Goal: Information Seeking & Learning: Understand process/instructions

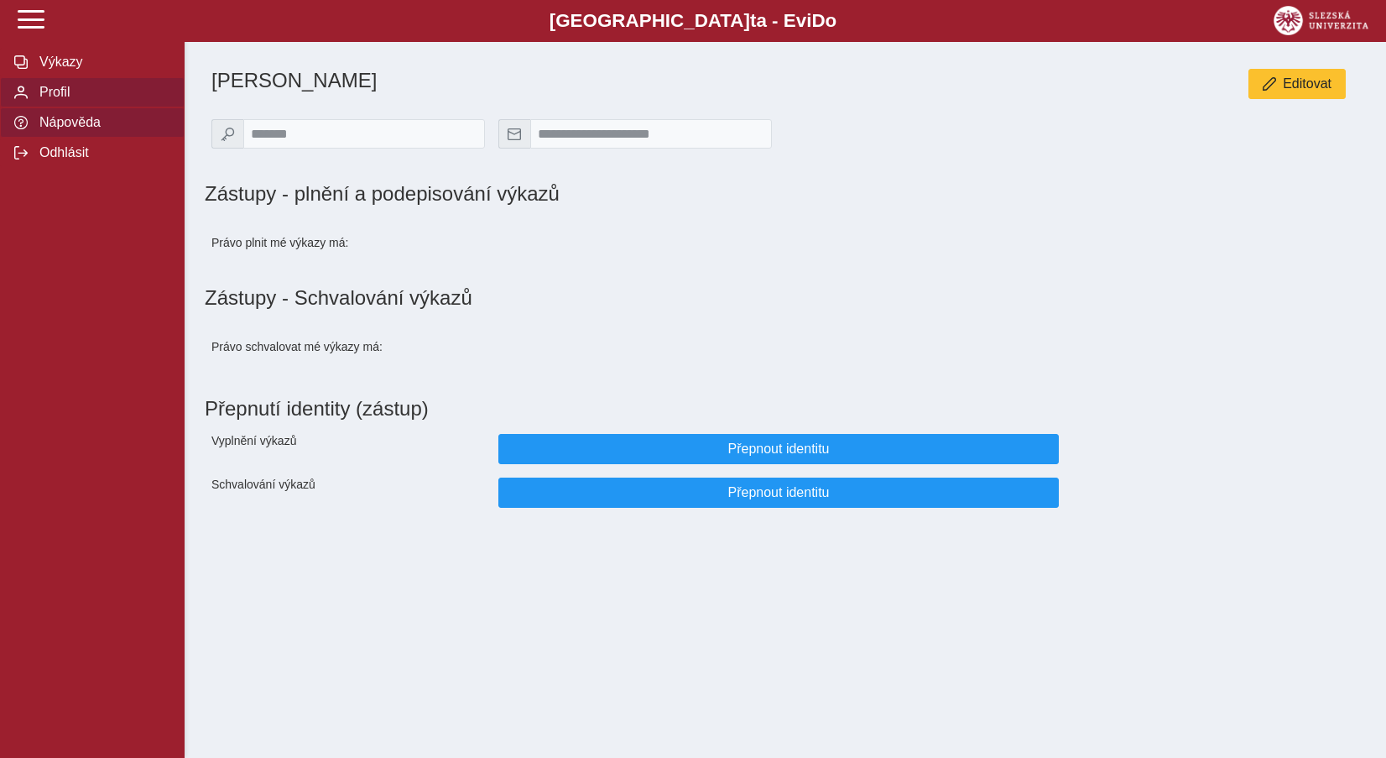
click at [96, 130] on span "Nápověda" at bounding box center [102, 122] width 136 height 15
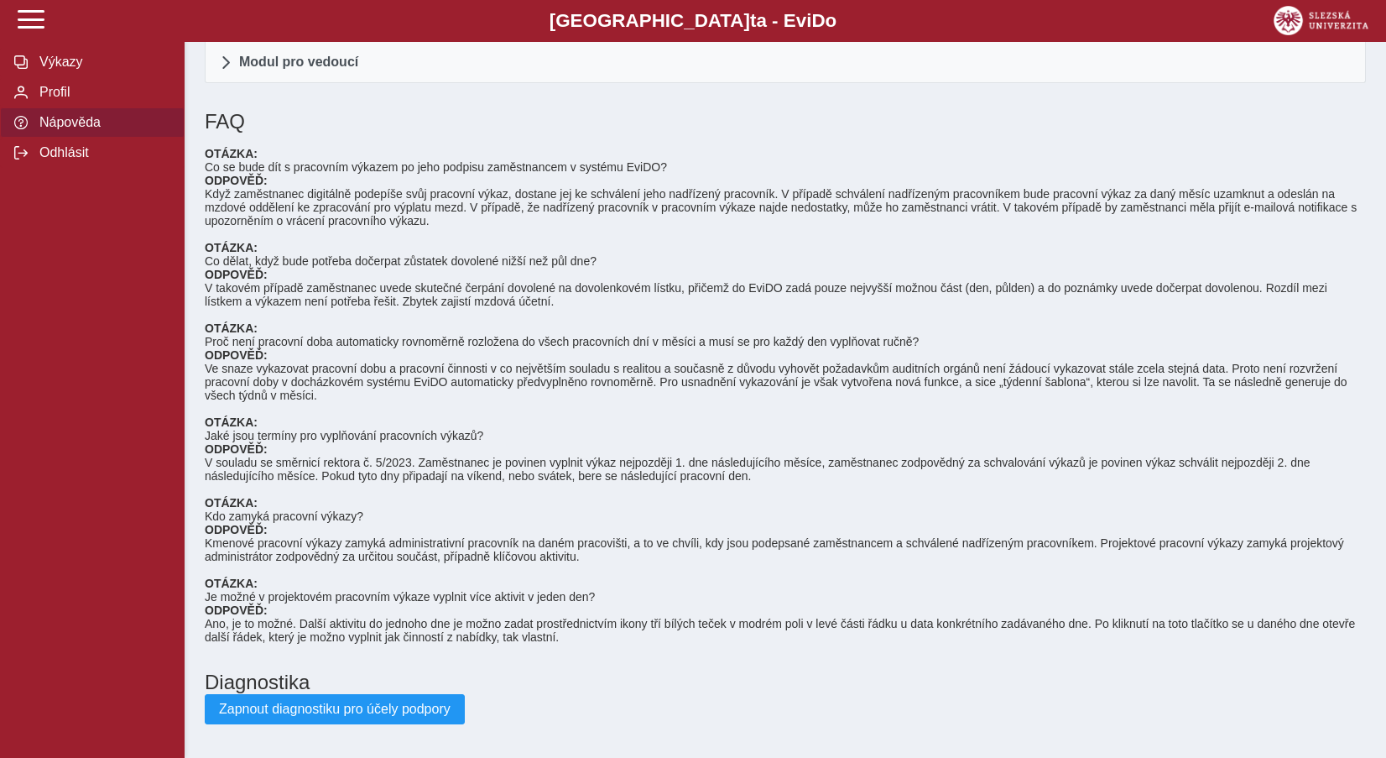
scroll to position [126, 0]
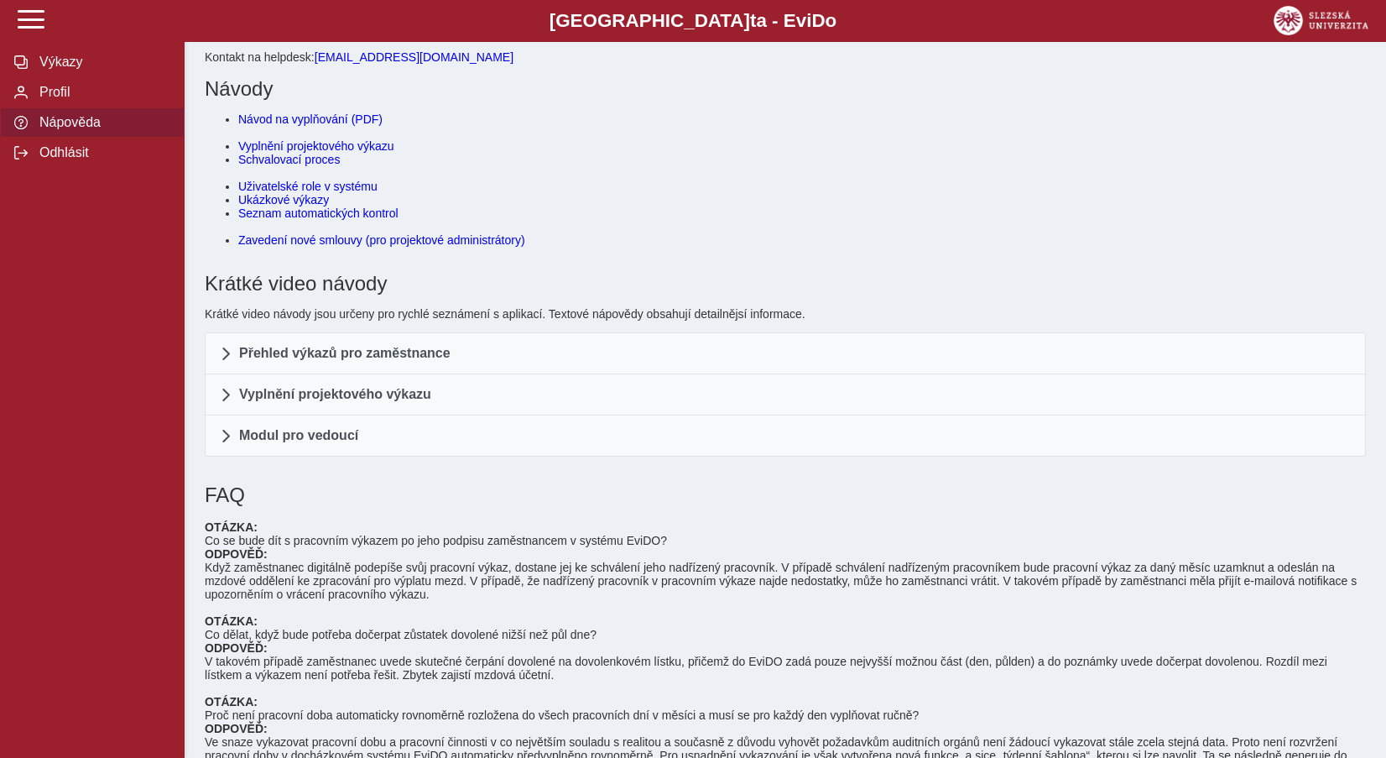
click at [331, 247] on link "Zavedení nové smlouvy (pro projektové administrátory)" at bounding box center [381, 239] width 287 height 13
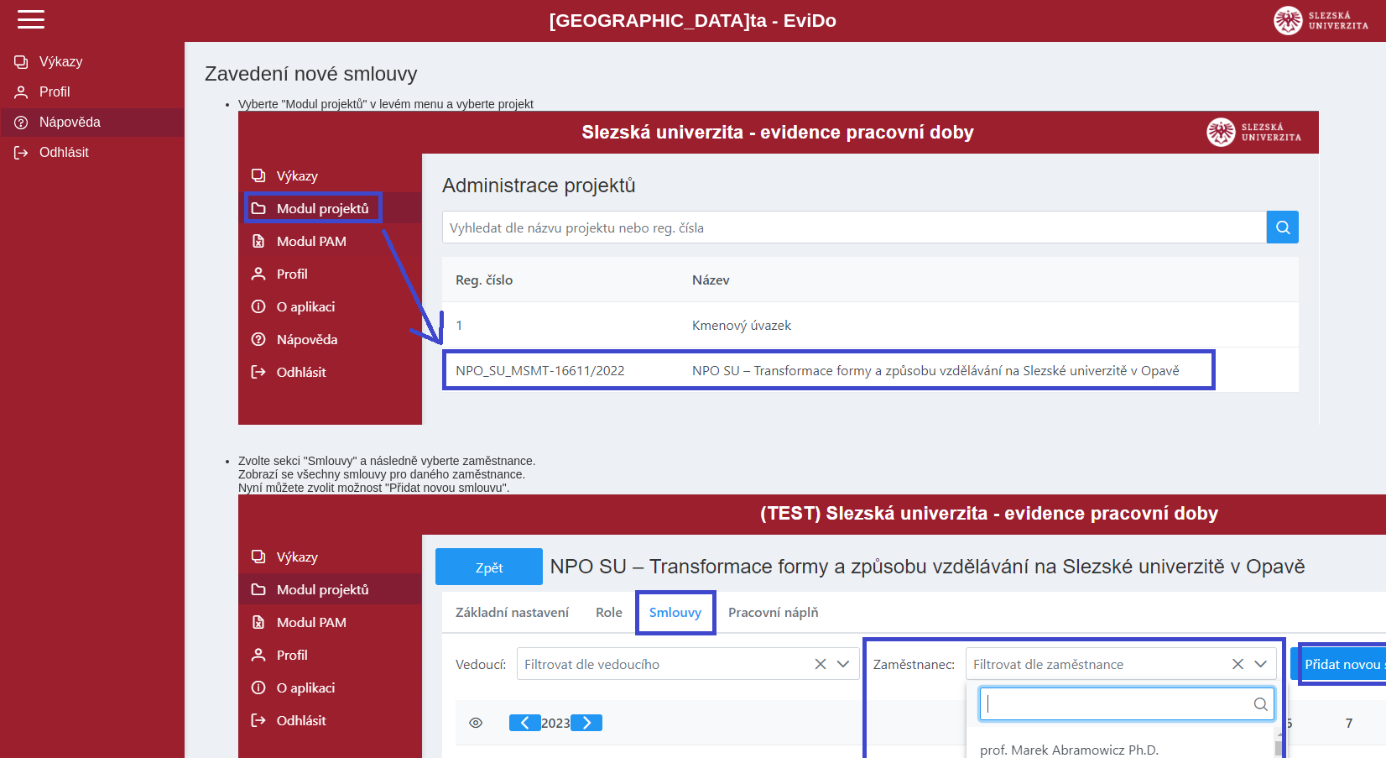
click at [99, 130] on span "Nápověda" at bounding box center [102, 122] width 136 height 15
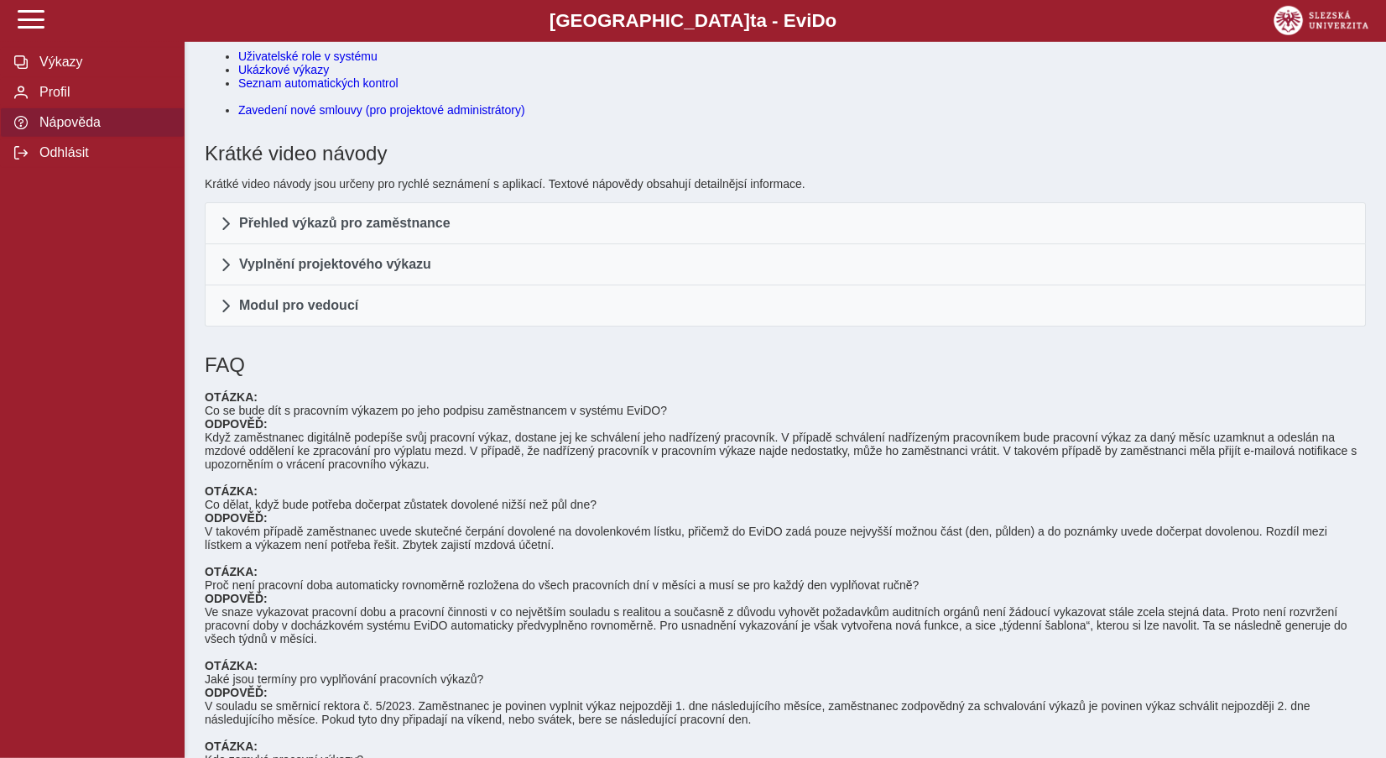
scroll to position [257, 0]
click at [88, 70] on span "Výkazy" at bounding box center [102, 62] width 136 height 15
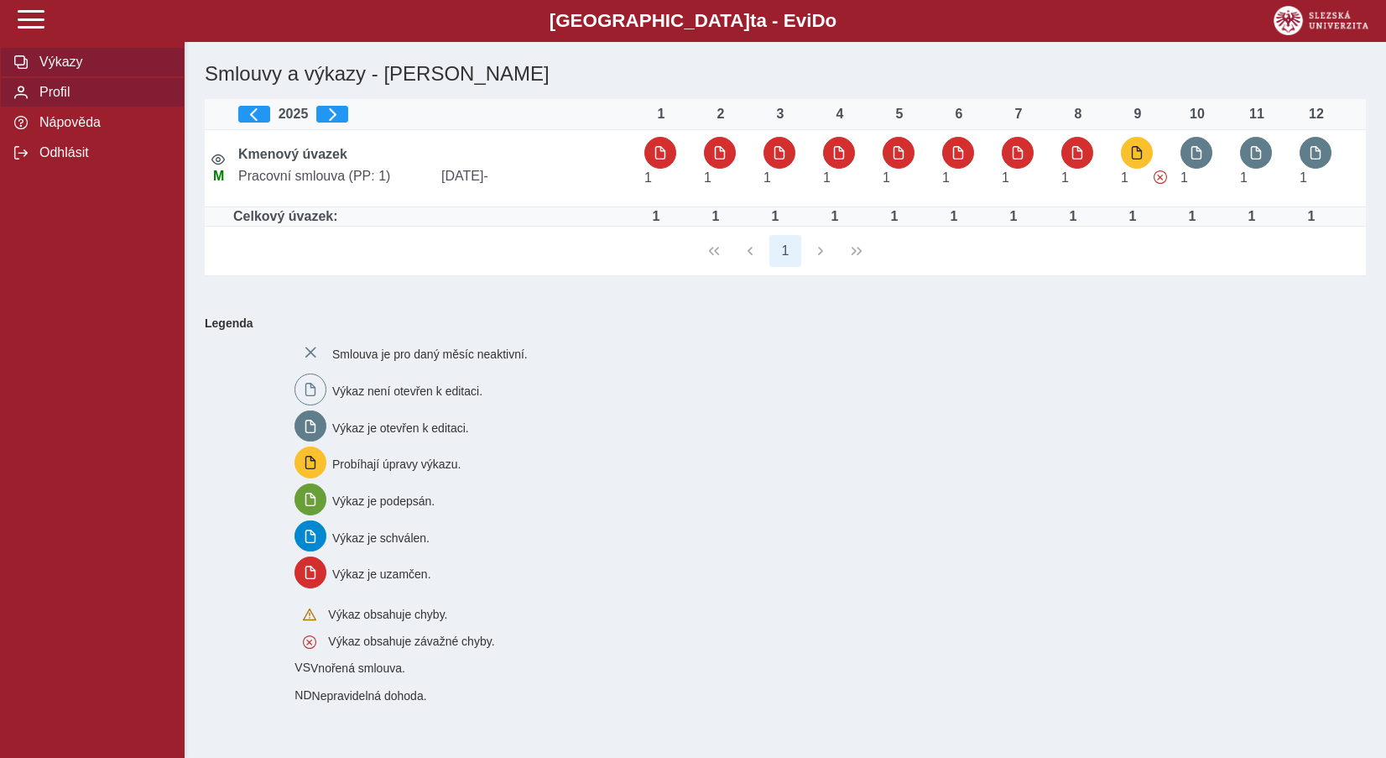
click at [81, 100] on span "Profil" at bounding box center [102, 92] width 136 height 15
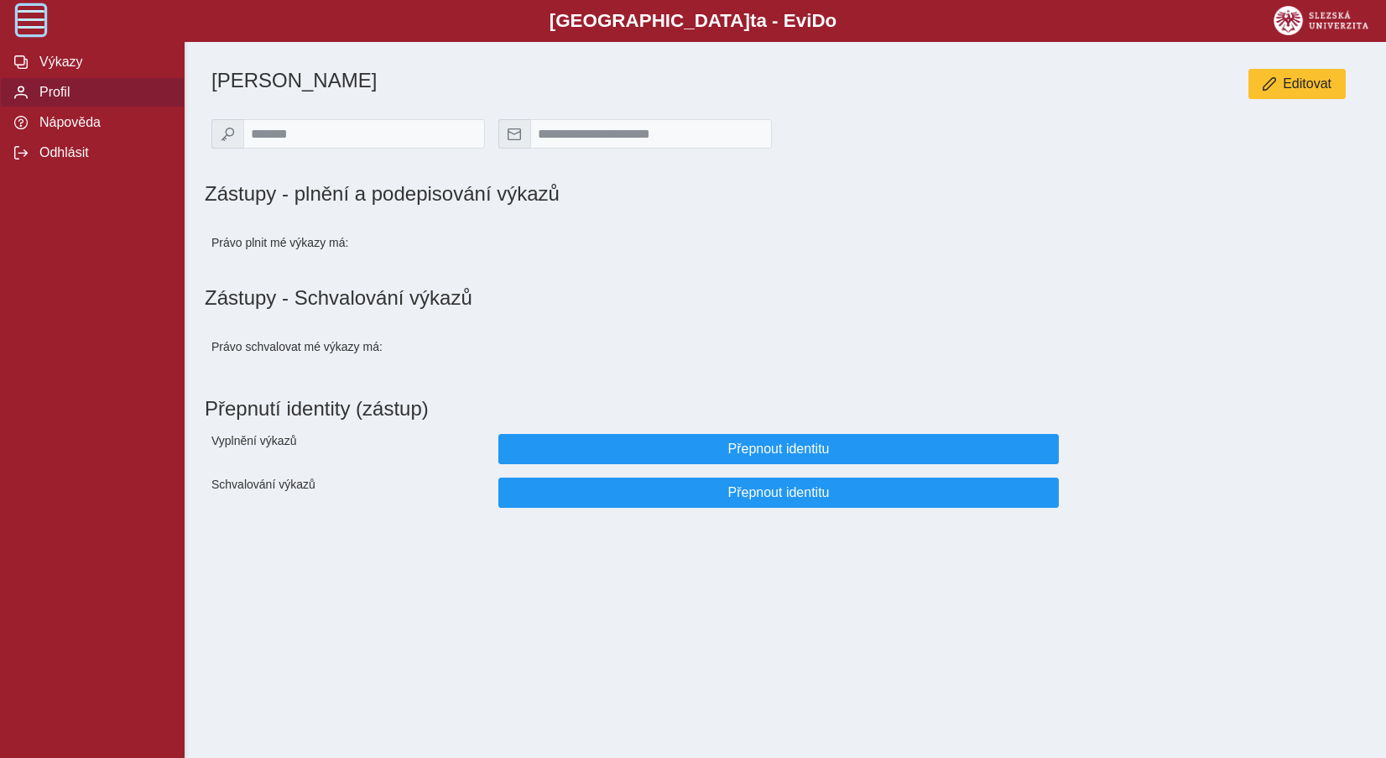
click at [33, 20] on span at bounding box center [31, 19] width 27 height 27
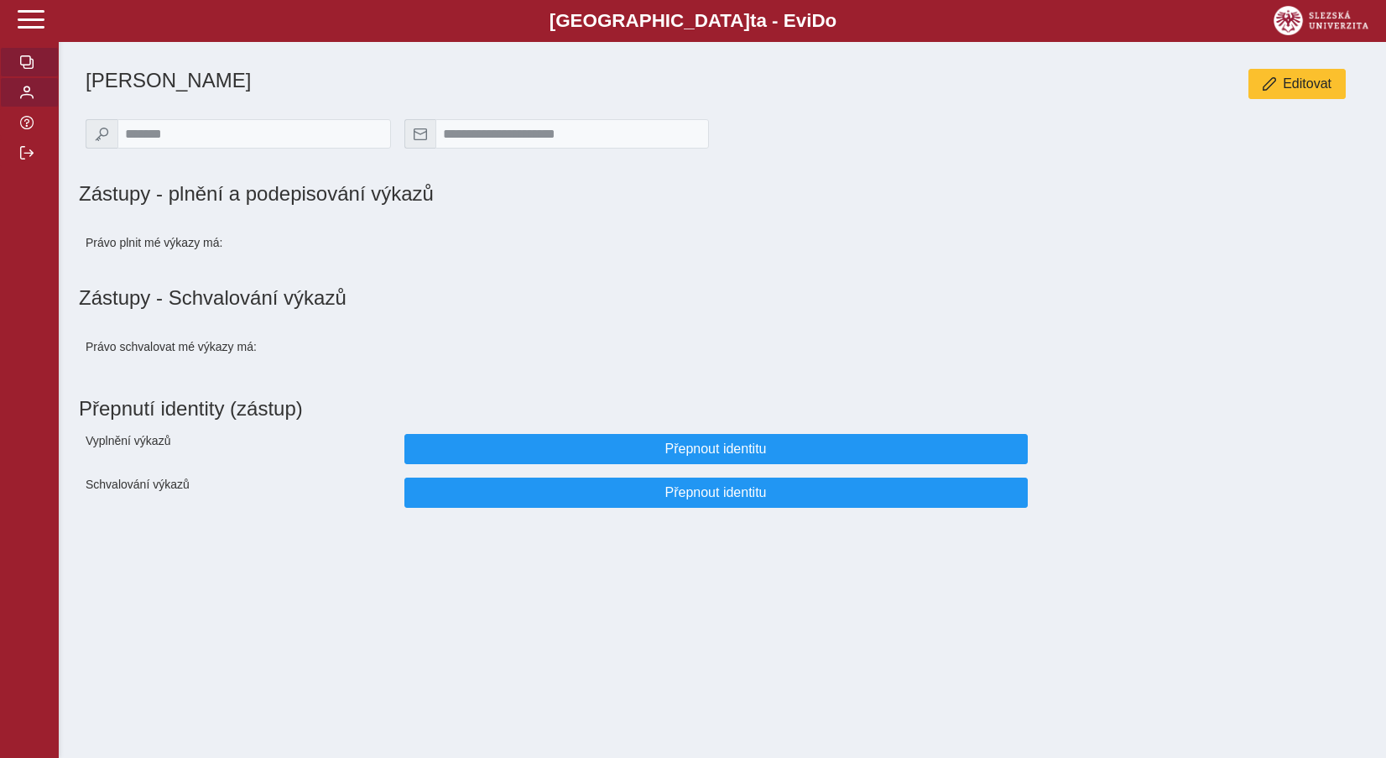
click at [26, 69] on span "button" at bounding box center [26, 61] width 13 height 13
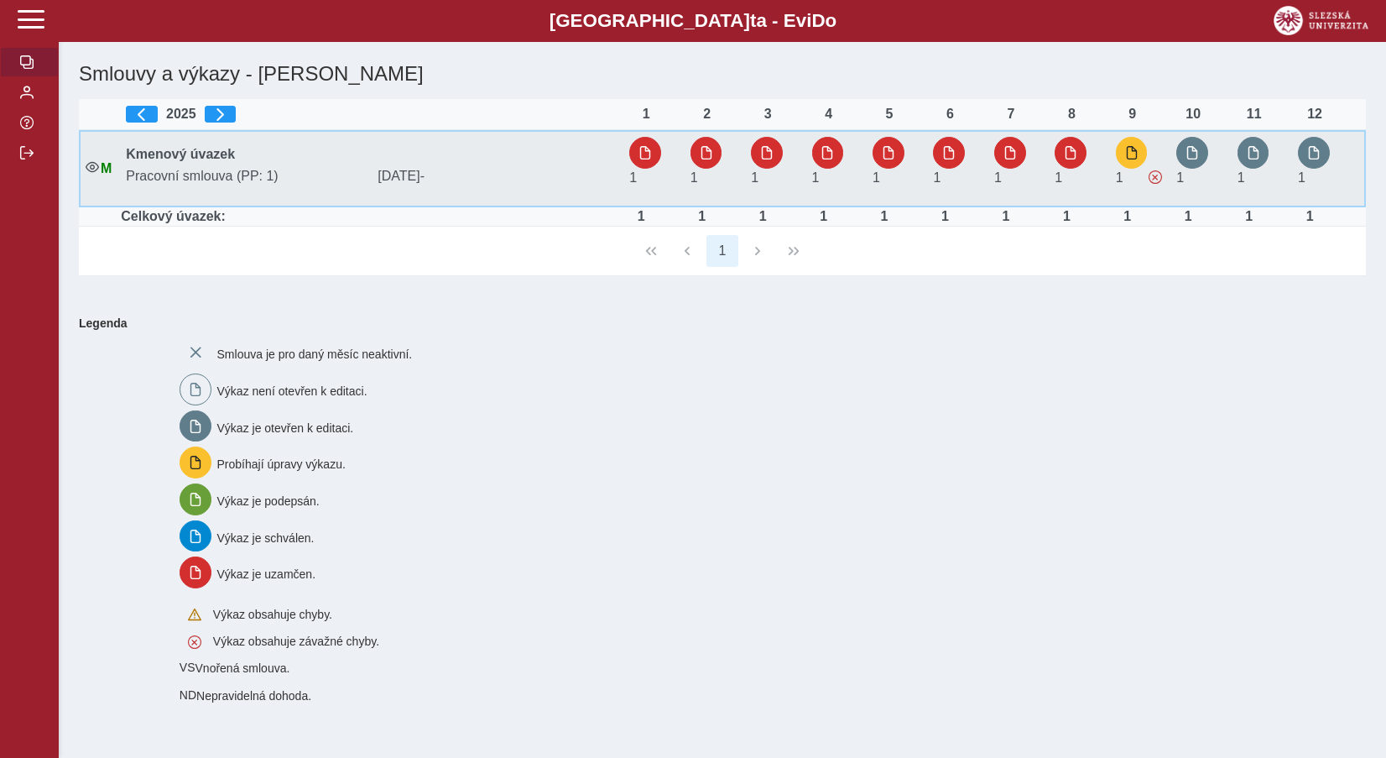
click at [172, 156] on b "Kmenový úvazek" at bounding box center [180, 154] width 109 height 14
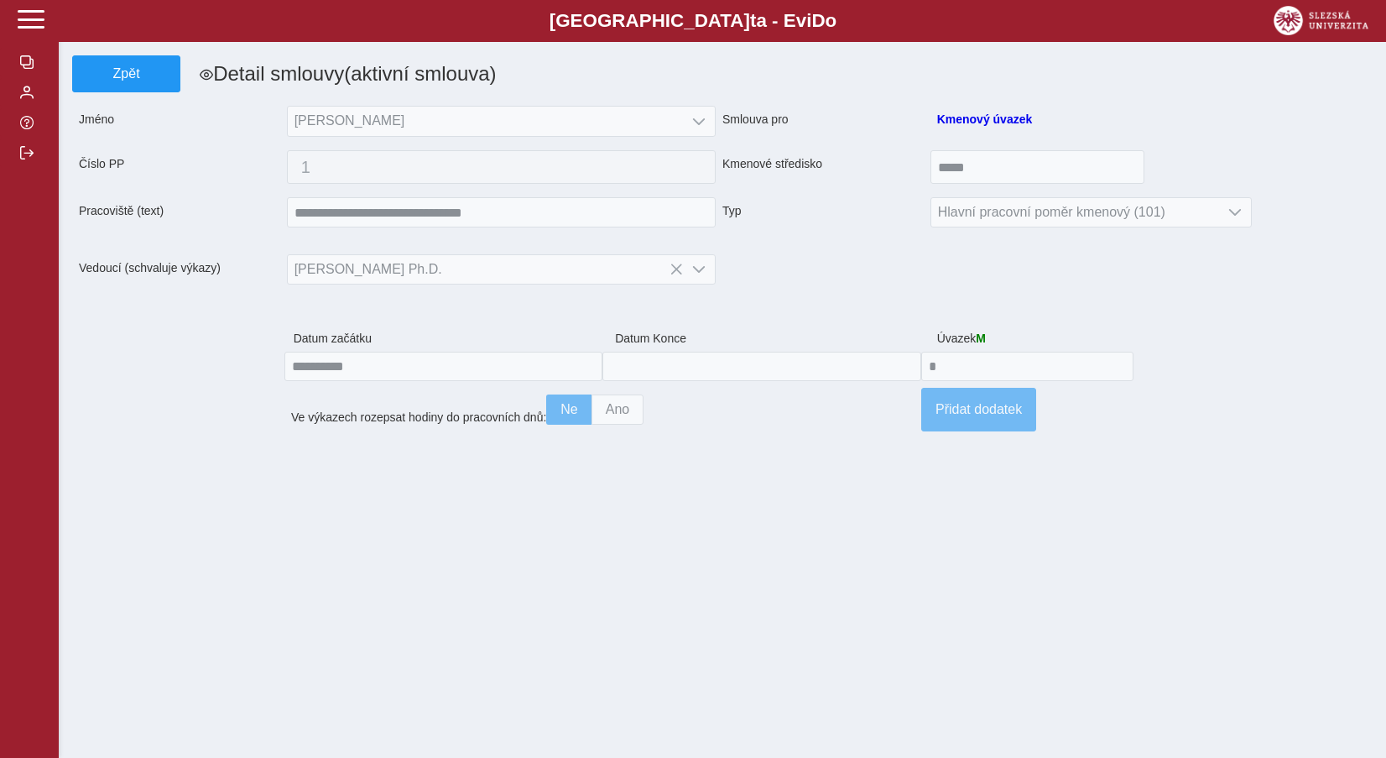
click at [206, 72] on icon at bounding box center [206, 74] width 13 height 13
click at [143, 76] on span "Zpět" at bounding box center [126, 73] width 93 height 15
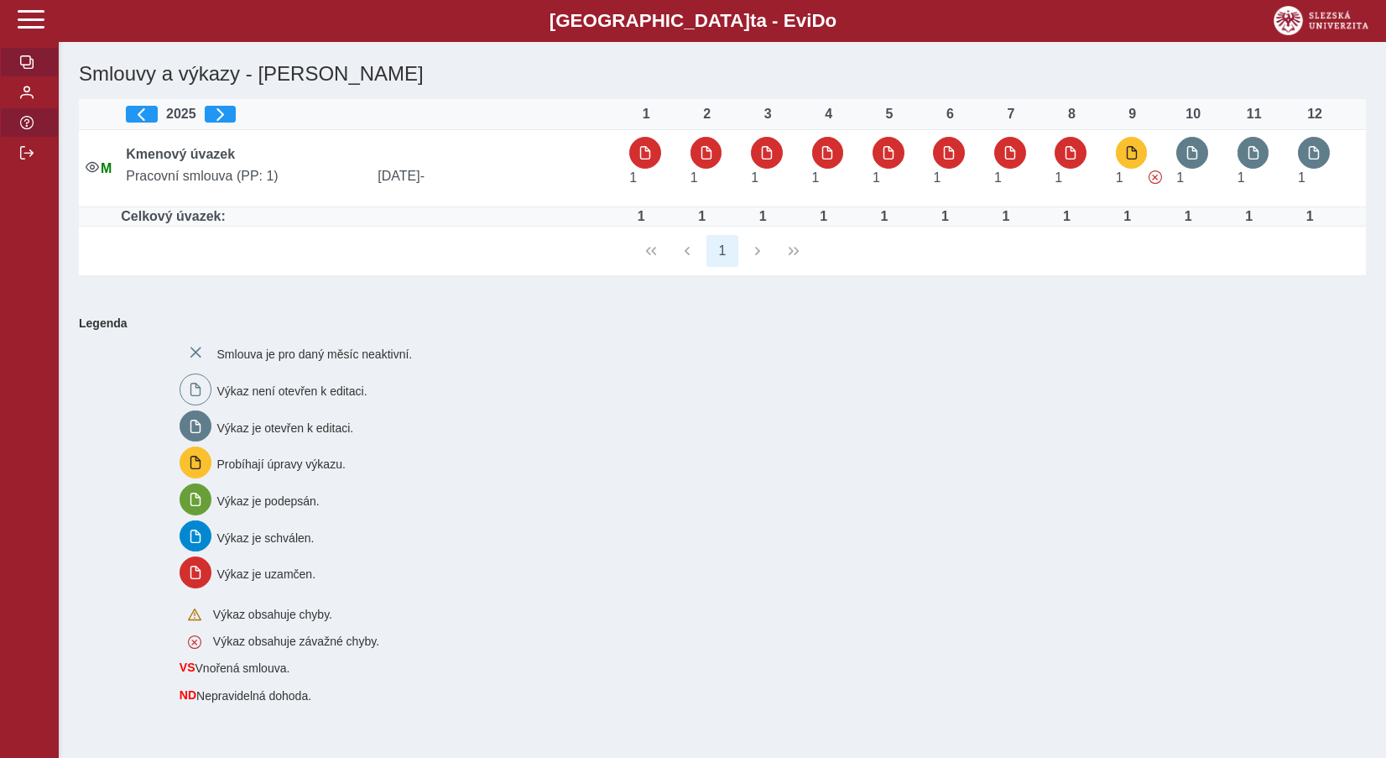
click at [21, 129] on span "button" at bounding box center [26, 122] width 13 height 13
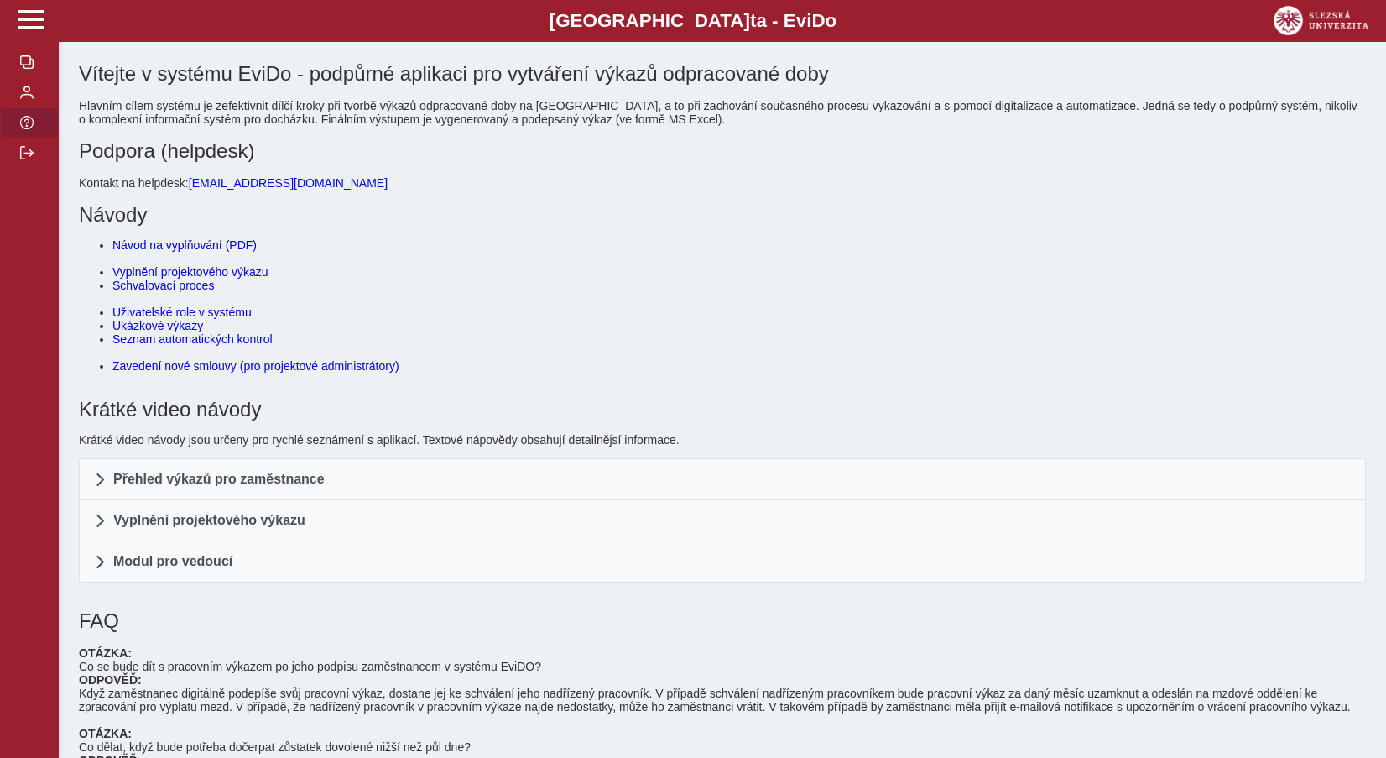
click at [211, 373] on link "Zavedení nové smlouvy (pro projektové administrátory)" at bounding box center [255, 365] width 287 height 13
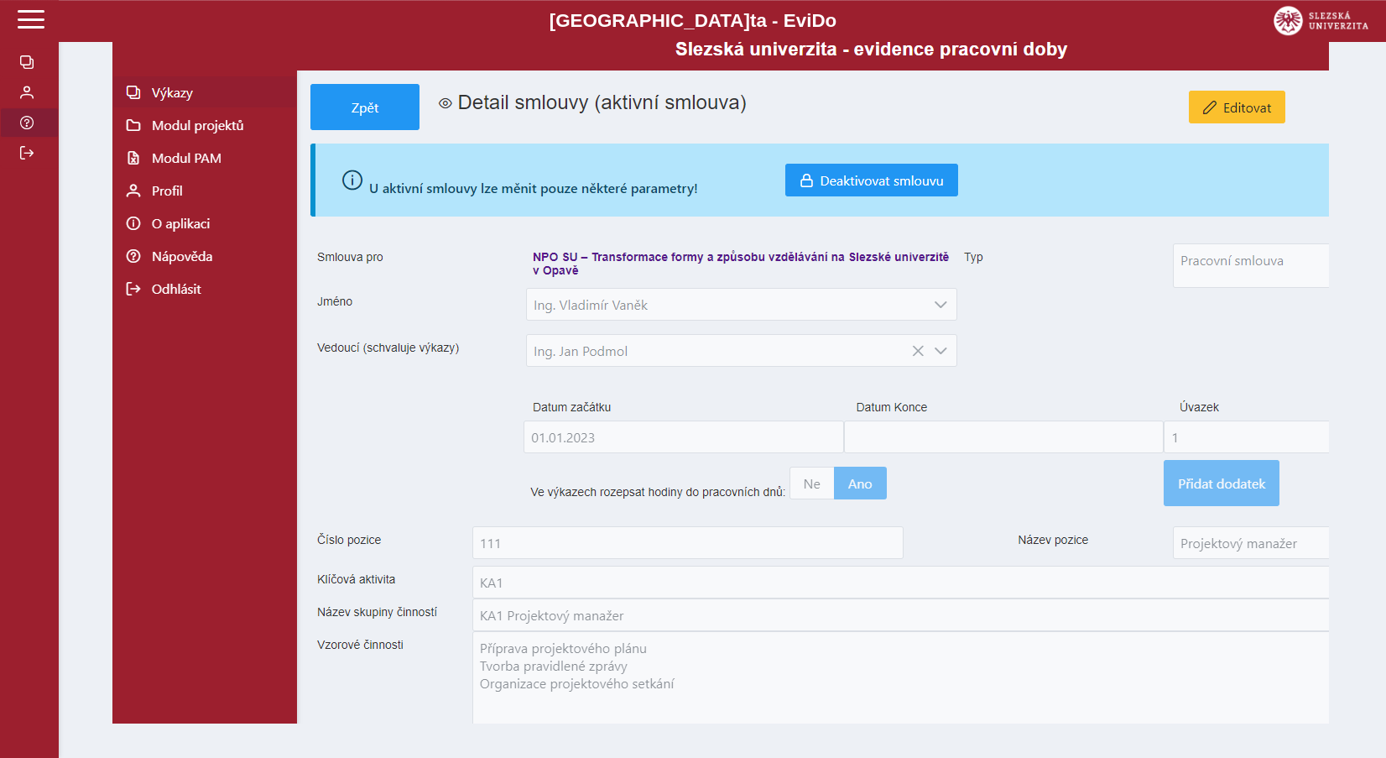
scroll to position [3031, 0]
